Goal: Download file/media

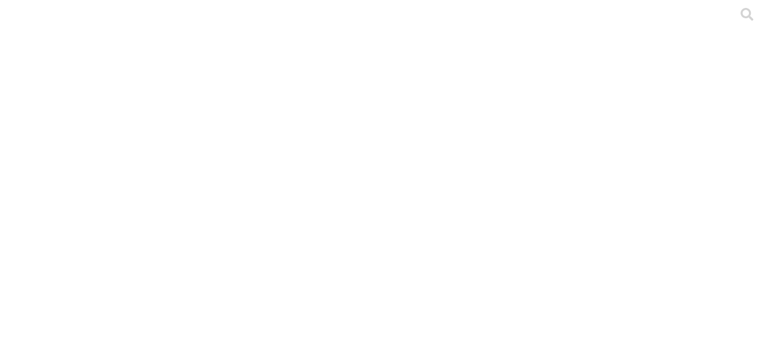
click at [241, 238] on div at bounding box center [394, 178] width 779 height 356
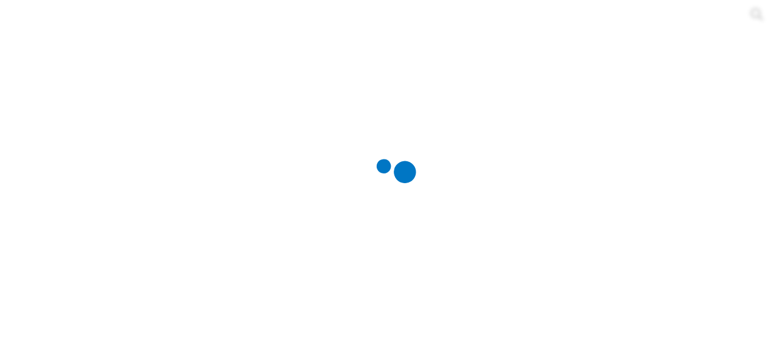
click at [198, 153] on div at bounding box center [394, 178] width 779 height 356
